Goal: Task Accomplishment & Management: Manage account settings

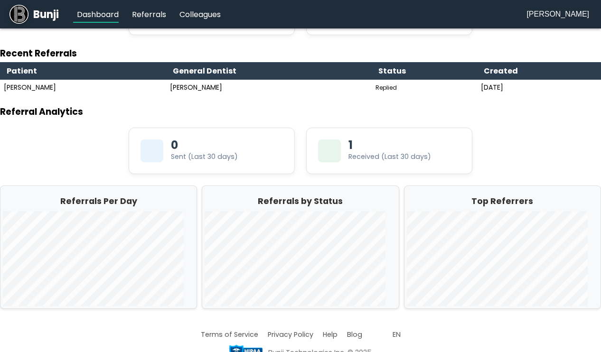
scroll to position [126, 0]
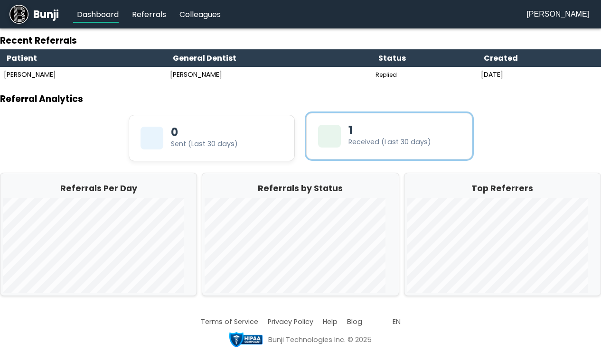
click at [376, 137] on div "Received (Last 30 days)" at bounding box center [390, 142] width 83 height 10
click at [330, 136] on icon at bounding box center [330, 136] width 0 height 0
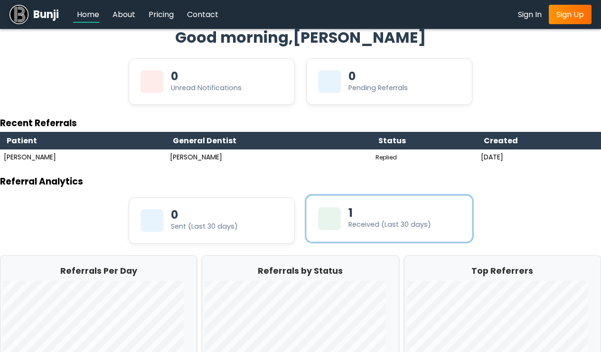
scroll to position [0, 0]
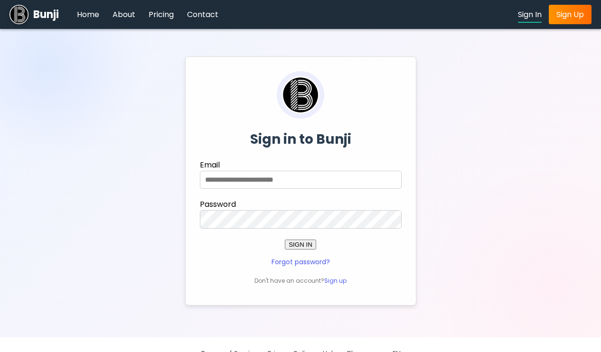
scroll to position [13, 0]
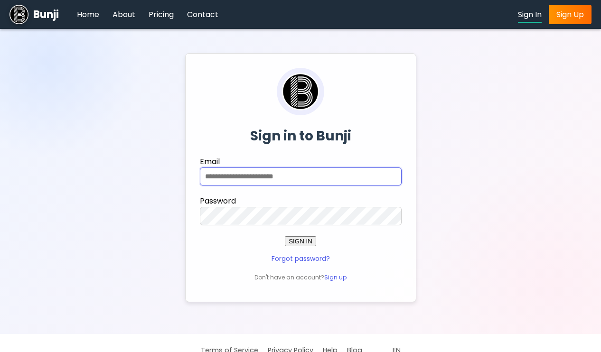
click at [296, 178] on input "Email" at bounding box center [301, 177] width 202 height 18
type input "**********"
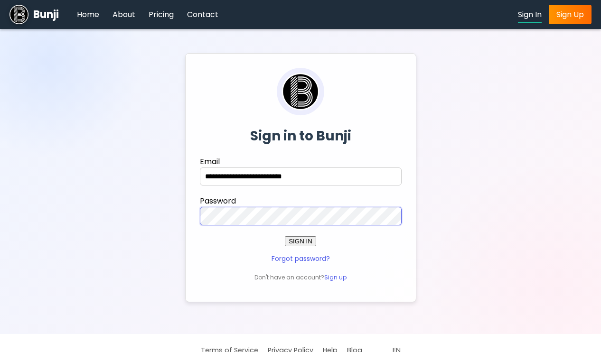
click at [285, 237] on button "SIGN IN" at bounding box center [300, 242] width 31 height 10
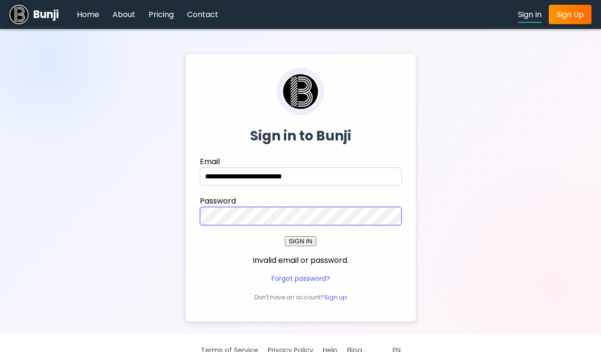
click at [285, 237] on button "SIGN IN" at bounding box center [300, 242] width 31 height 10
